Goal: Find specific page/section: Find specific page/section

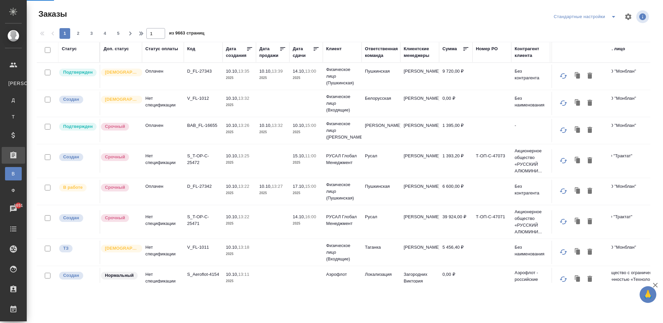
select select "RU"
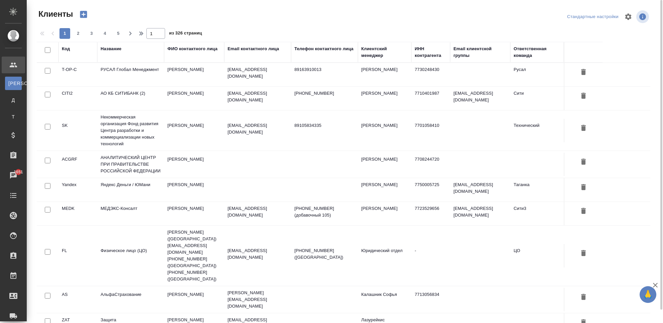
drag, startPoint x: 103, startPoint y: 45, endPoint x: 107, endPoint y: 75, distance: 29.7
click at [103, 45] on div "Название" at bounding box center [111, 48] width 21 height 7
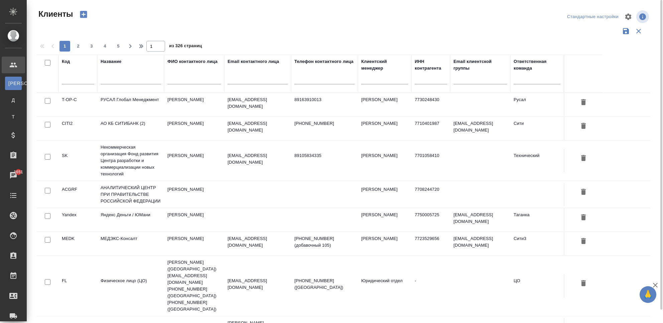
click at [107, 75] on div at bounding box center [131, 81] width 60 height 16
click at [107, 81] on input "text" at bounding box center [131, 80] width 60 height 8
type input "е"
type input "test"
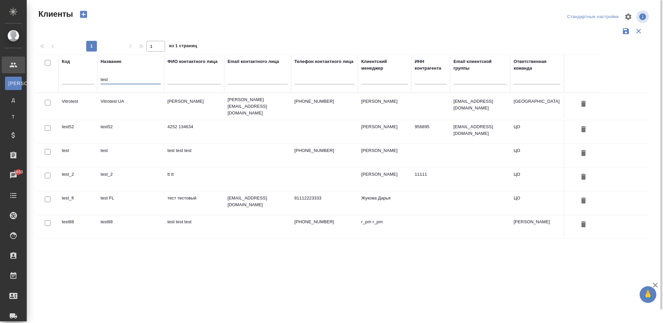
click at [116, 131] on td "test52" at bounding box center [130, 131] width 67 height 23
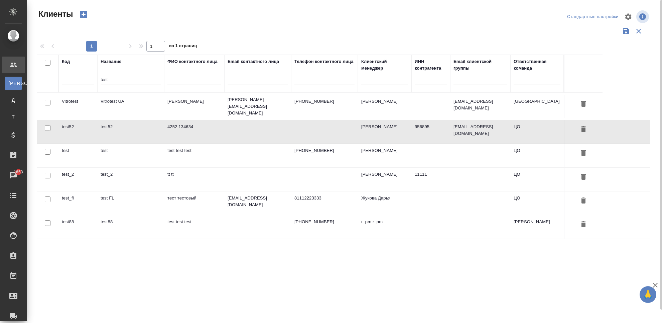
click at [116, 131] on td "test52" at bounding box center [130, 131] width 67 height 23
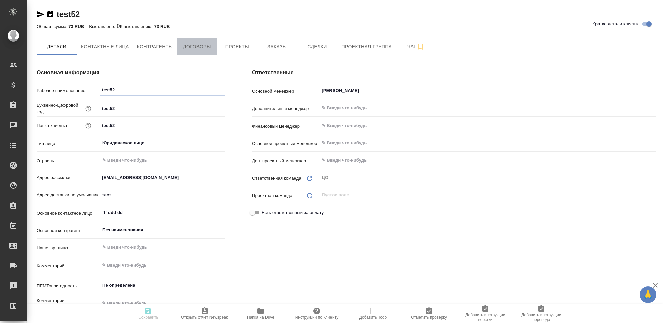
click at [187, 45] on span "Договоры" at bounding box center [197, 46] width 32 height 8
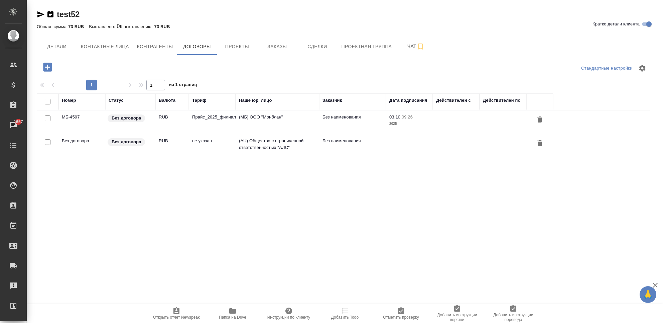
click at [139, 121] on div "Без договора" at bounding box center [126, 118] width 37 height 8
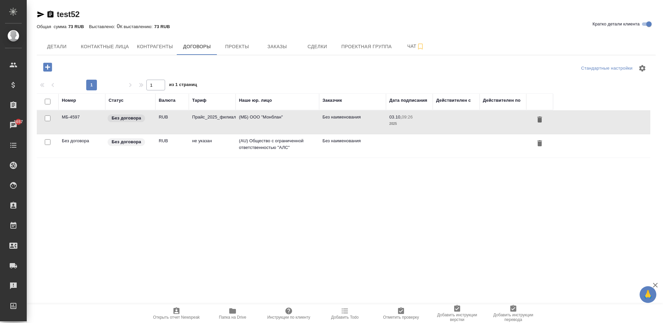
click at [139, 121] on div "Без договора" at bounding box center [126, 118] width 37 height 8
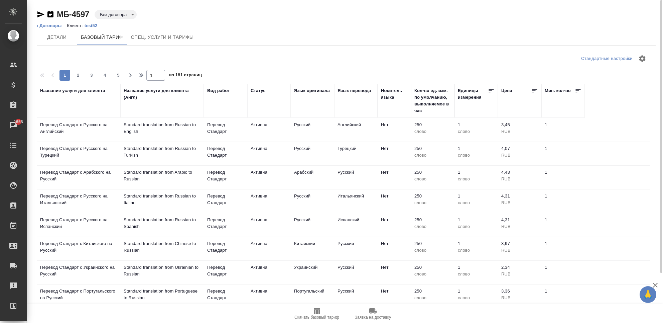
click at [58, 109] on div "Название услуги для клиента" at bounding box center [78, 100] width 77 height 27
click at [89, 98] on div "Название услуги для клиента" at bounding box center [78, 100] width 77 height 27
click at [58, 87] on th "Название услуги для клиента" at bounding box center [79, 101] width 84 height 34
click at [57, 90] on div "Название услуги для клиента" at bounding box center [72, 90] width 65 height 7
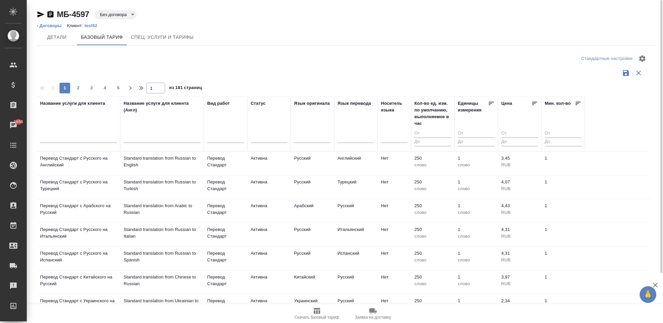
drag, startPoint x: 61, startPoint y: 97, endPoint x: 83, endPoint y: 137, distance: 45.7
click at [84, 140] on input "text" at bounding box center [78, 138] width 77 height 8
type input "y"
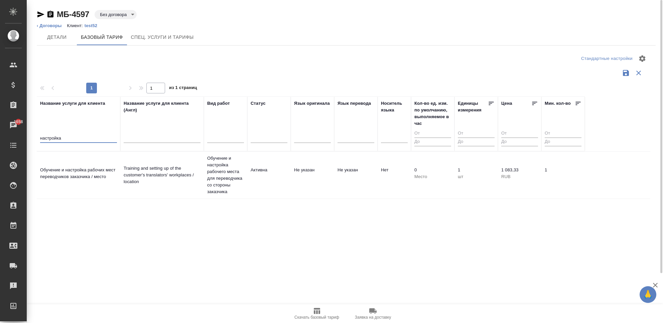
type input "настройка"
